Goal: Obtain resource: Obtain resource

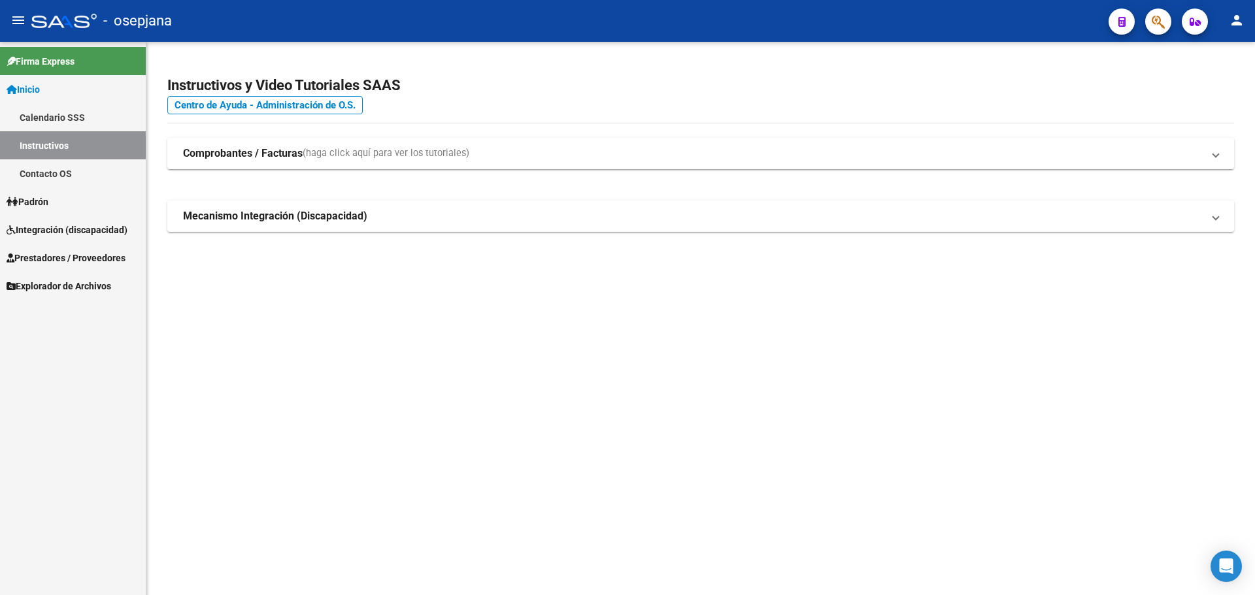
click at [69, 223] on span "Integración (discapacidad)" at bounding box center [67, 230] width 121 height 14
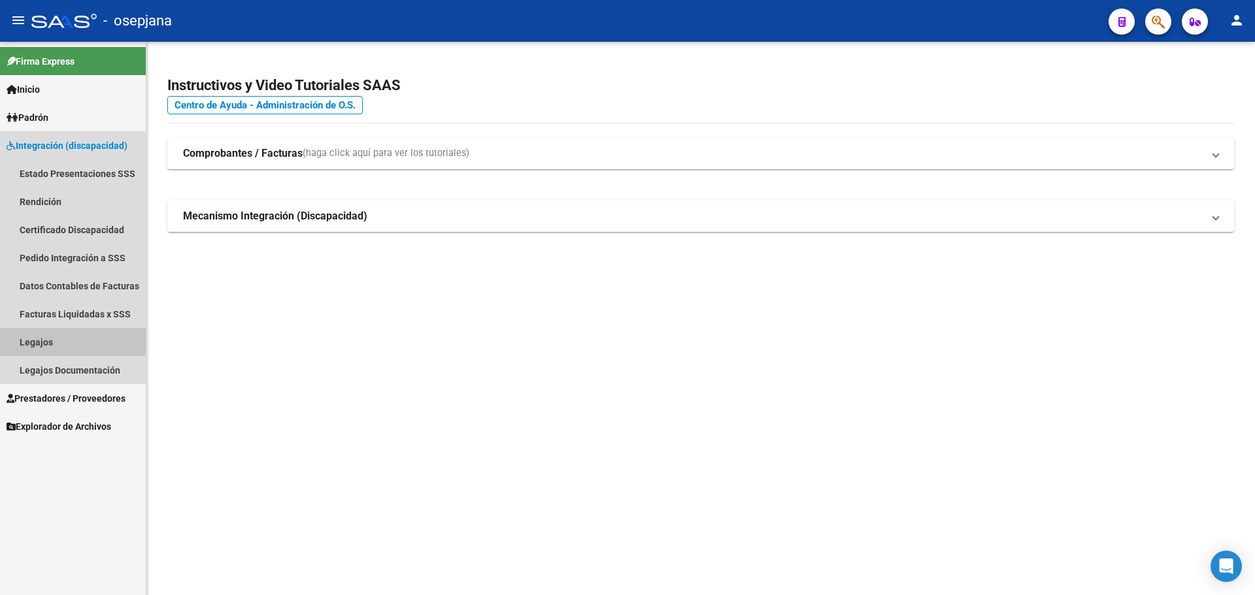
click at [40, 333] on link "Legajos" at bounding box center [73, 342] width 146 height 28
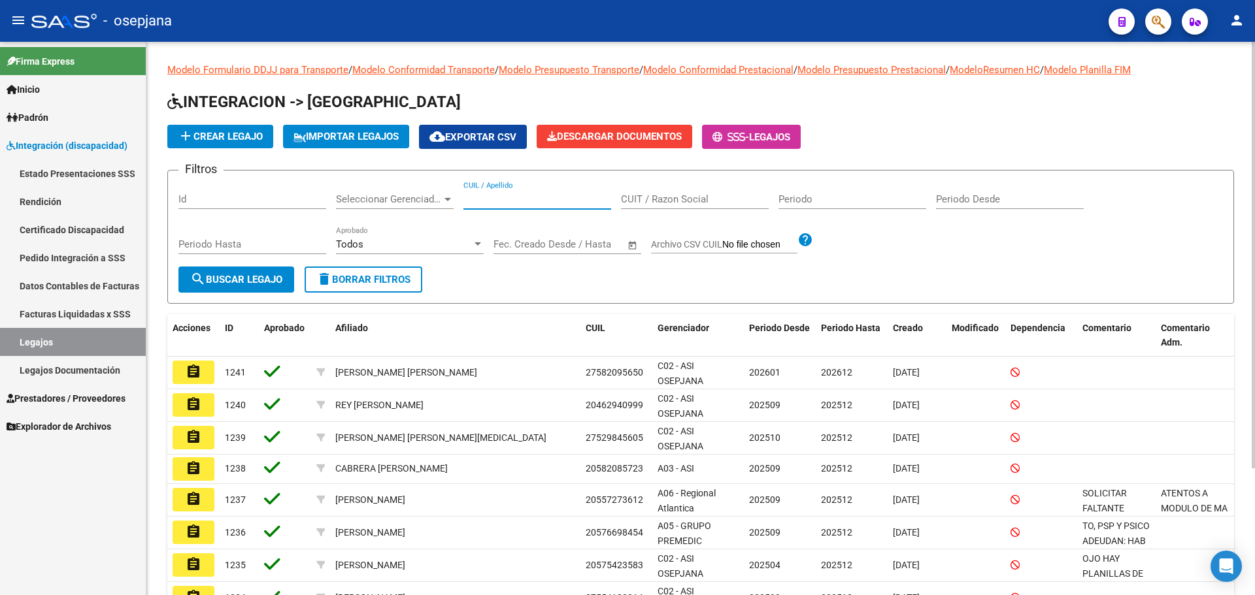
click at [491, 196] on input "CUIL / Apellido" at bounding box center [537, 199] width 148 height 12
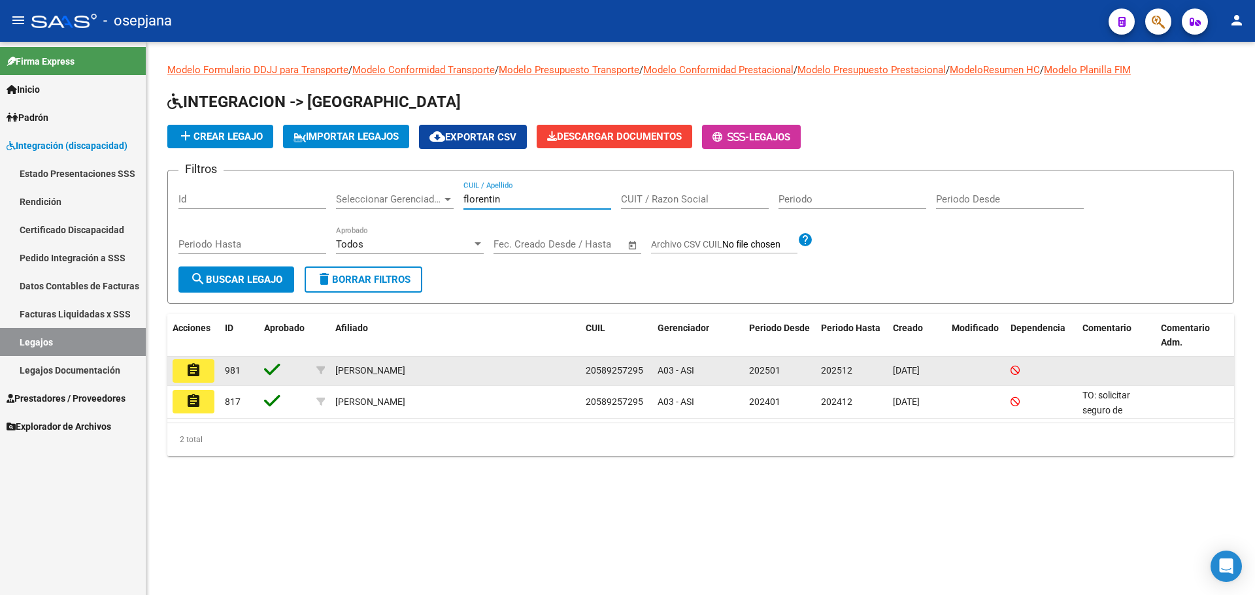
type input "florentin"
click at [203, 374] on button "assignment" at bounding box center [194, 371] width 42 height 24
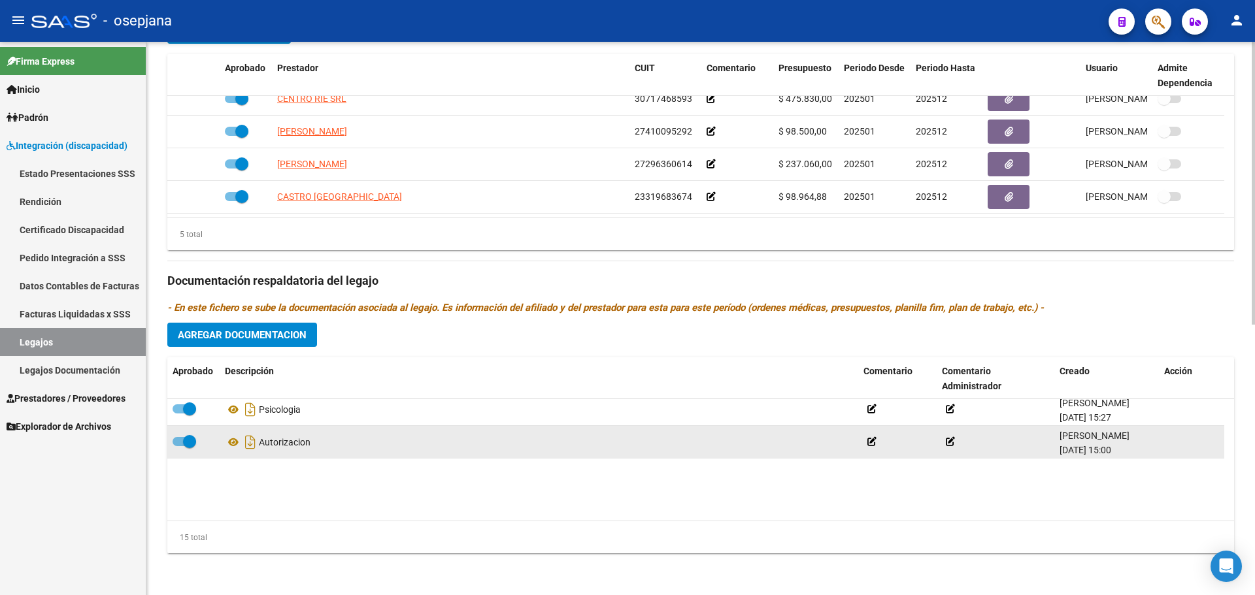
scroll to position [372, 0]
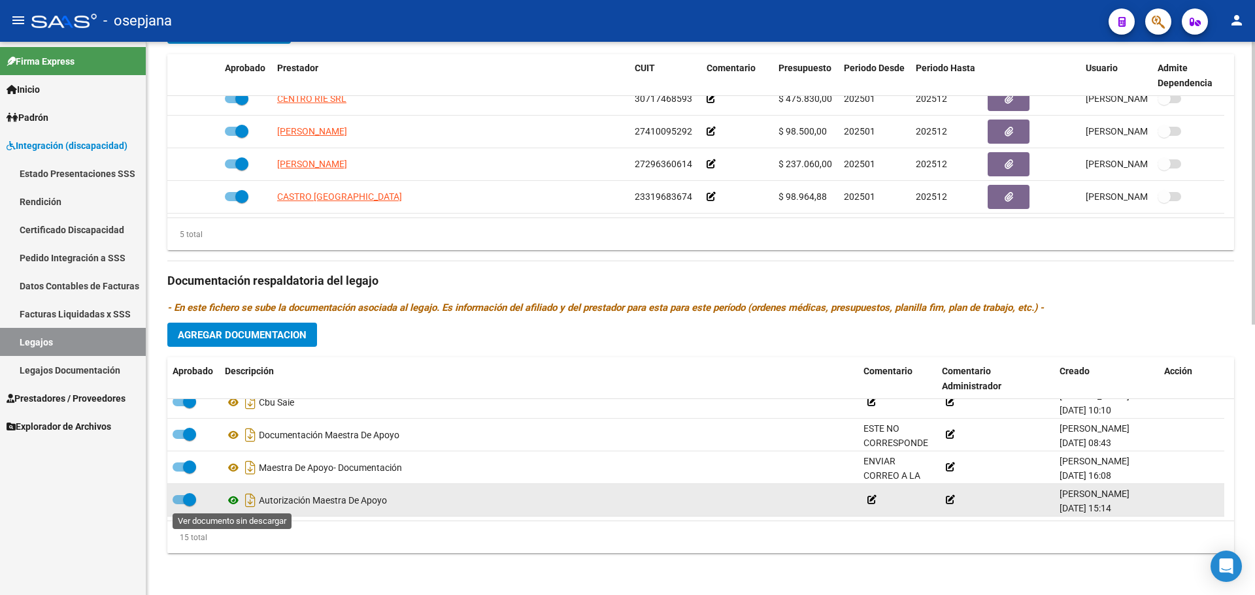
click at [235, 498] on icon at bounding box center [233, 501] width 17 height 16
